Goal: Task Accomplishment & Management: Use online tool/utility

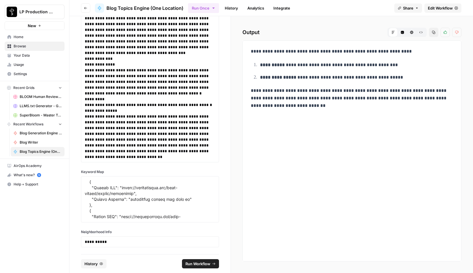
scroll to position [240, 0]
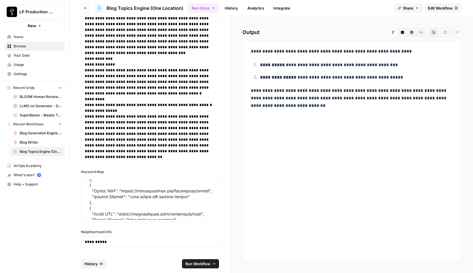
click at [225, 171] on div "**********" at bounding box center [149, 135] width 161 height 238
click at [231, 9] on link "History" at bounding box center [231, 7] width 20 height 9
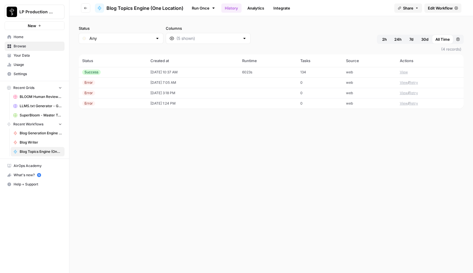
click at [404, 73] on button "View" at bounding box center [404, 72] width 8 height 5
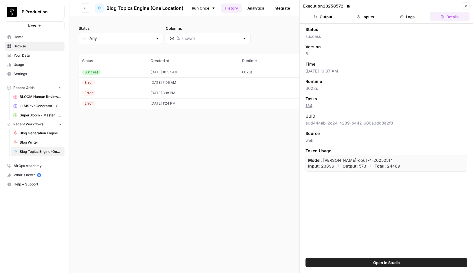
click at [406, 19] on button "Logs" at bounding box center [408, 16] width 40 height 9
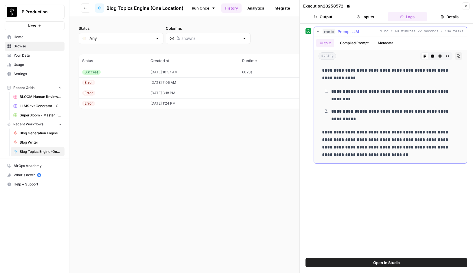
click at [353, 47] on button "Compiled Prompt" at bounding box center [355, 43] width 36 height 9
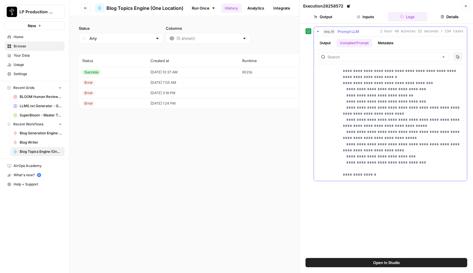
scroll to position [165, 0]
click at [324, 16] on button "Output" at bounding box center [323, 16] width 40 height 9
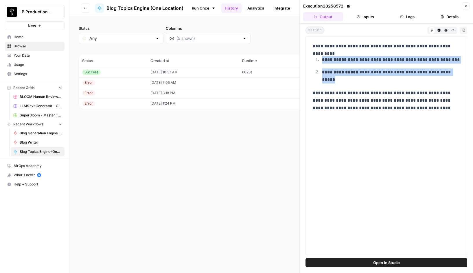
drag, startPoint x: 334, startPoint y: 78, endPoint x: 322, endPoint y: 58, distance: 23.3
click at [322, 58] on ol "**********" at bounding box center [386, 70] width 147 height 28
click at [466, 8] on icon "button" at bounding box center [465, 5] width 3 height 3
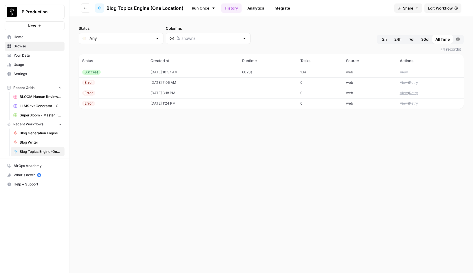
click at [437, 6] on span "Edit Workflow" at bounding box center [440, 8] width 25 height 6
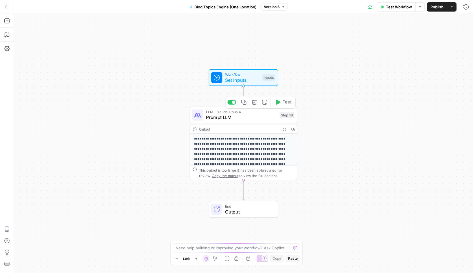
click at [217, 115] on span "Prompt LLM" at bounding box center [241, 117] width 71 height 7
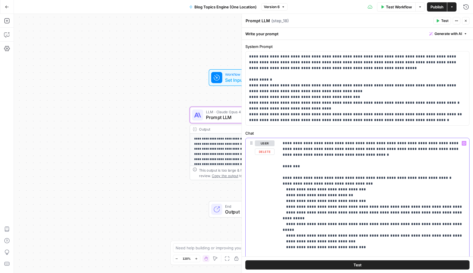
drag, startPoint x: 346, startPoint y: 231, endPoint x: 313, endPoint y: 231, distance: 33.6
drag, startPoint x: 361, startPoint y: 238, endPoint x: 281, endPoint y: 231, distance: 80.5
click at [281, 231] on div "**********" at bounding box center [374, 256] width 190 height 236
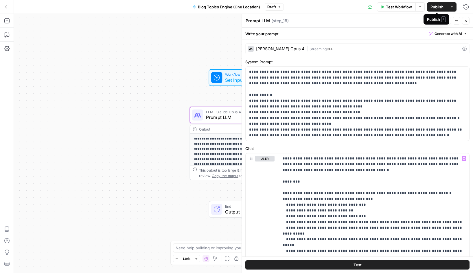
click at [436, 6] on span "Publish" at bounding box center [437, 7] width 13 height 6
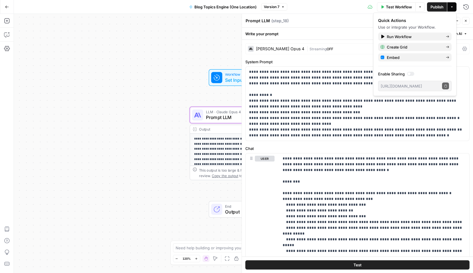
click at [347, 6] on div "Test Workflow Options Publish Actions Run History" at bounding box center [380, 7] width 186 height 14
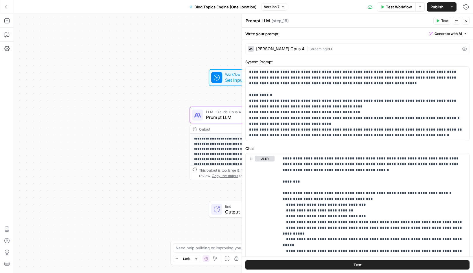
click at [8, 8] on icon "button" at bounding box center [7, 7] width 4 height 4
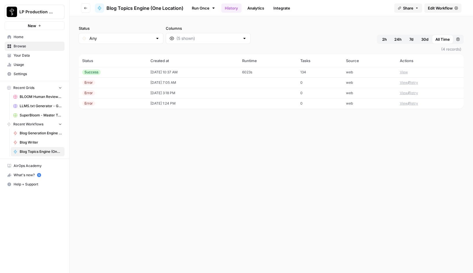
click at [209, 8] on link "Run Once" at bounding box center [203, 8] width 31 height 10
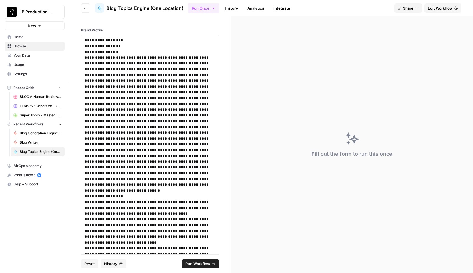
click at [198, 263] on span "Run Workflow" at bounding box center [198, 264] width 25 height 6
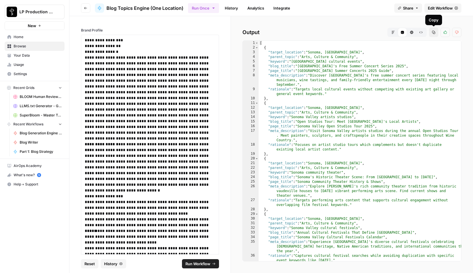
click at [434, 31] on icon "button" at bounding box center [433, 32] width 3 height 3
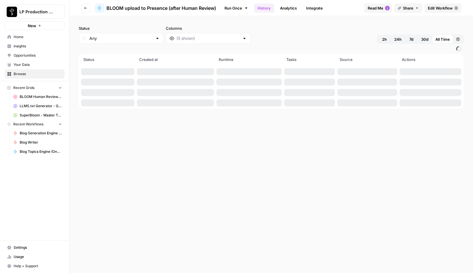
click at [86, 9] on icon "button" at bounding box center [85, 7] width 3 height 3
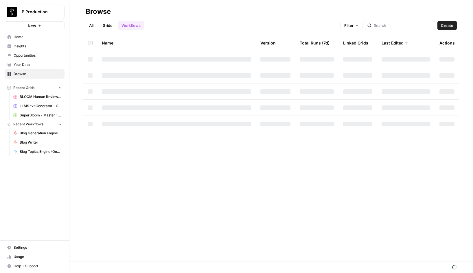
click at [91, 25] on link "All" at bounding box center [91, 25] width 11 height 9
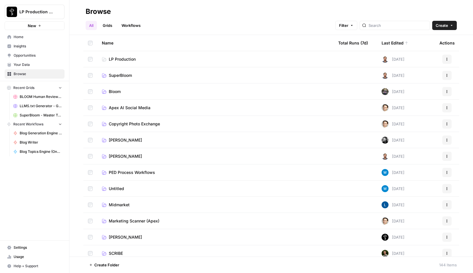
click at [123, 59] on span "LP Production" at bounding box center [122, 59] width 27 height 6
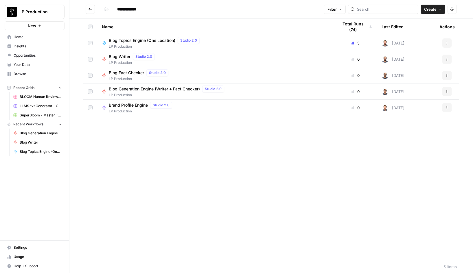
click at [144, 44] on span "LP Production" at bounding box center [155, 46] width 93 height 5
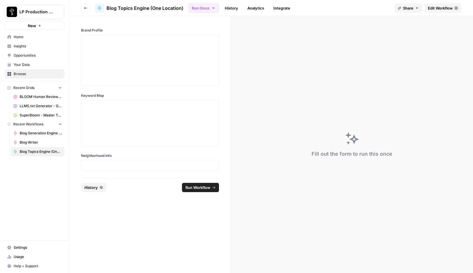
click at [234, 10] on link "History" at bounding box center [231, 7] width 20 height 9
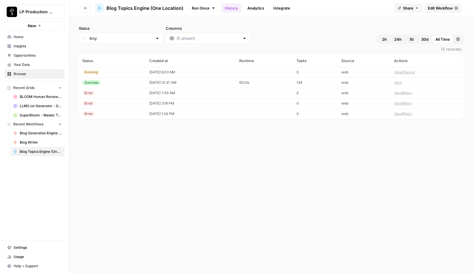
click at [398, 82] on button "View" at bounding box center [398, 82] width 8 height 5
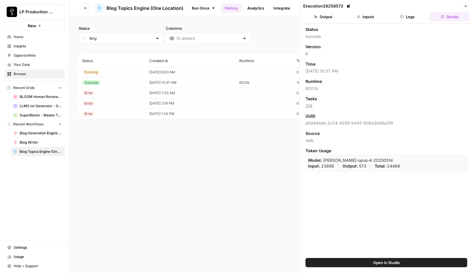
click at [275, 152] on div "Status Any Columns 2h 24h 7d 30d All Time Custom range (5 records) Status Creat…" at bounding box center [271, 144] width 404 height 257
click at [465, 7] on icon "button" at bounding box center [465, 5] width 3 height 3
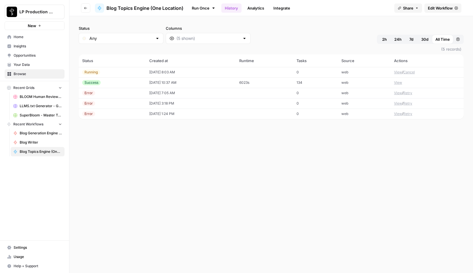
click at [397, 81] on button "View" at bounding box center [398, 82] width 8 height 5
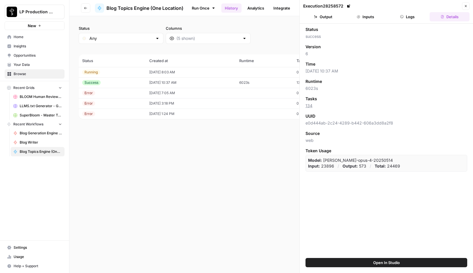
click at [367, 16] on button "Inputs" at bounding box center [366, 16] width 40 height 9
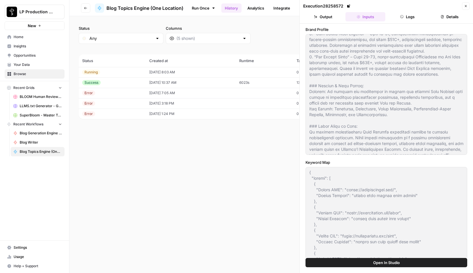
scroll to position [341, 0]
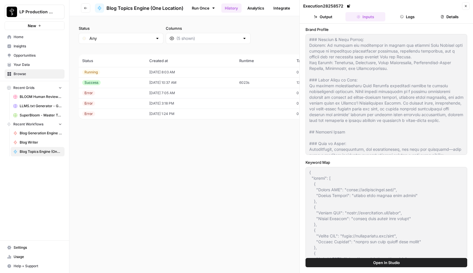
click at [326, 19] on button "Output" at bounding box center [323, 16] width 40 height 9
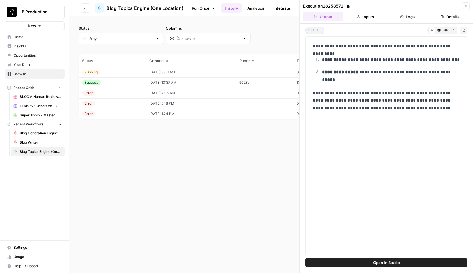
click at [412, 16] on button "Logs" at bounding box center [408, 16] width 40 height 9
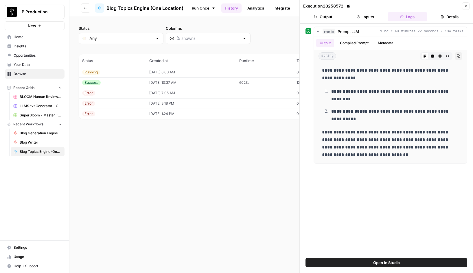
click at [451, 17] on button "Details" at bounding box center [450, 16] width 40 height 9
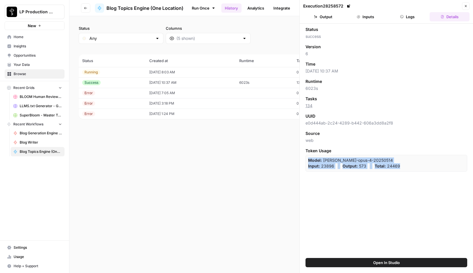
drag, startPoint x: 309, startPoint y: 160, endPoint x: 465, endPoint y: 160, distance: 156.3
click at [465, 160] on div "Model: [PERSON_NAME]-opus-4-20250514 Input: 23896 / Output: 573 / Total: 24469" at bounding box center [387, 163] width 162 height 17
click at [388, 196] on div "Status success Version 6 Time [DATE] 10:37 AM Runtime 6023s Tasks 134 UUID e0d4…" at bounding box center [386, 141] width 173 height 235
click at [466, 6] on icon "button" at bounding box center [466, 6] width 2 height 2
